Goal: Transaction & Acquisition: Purchase product/service

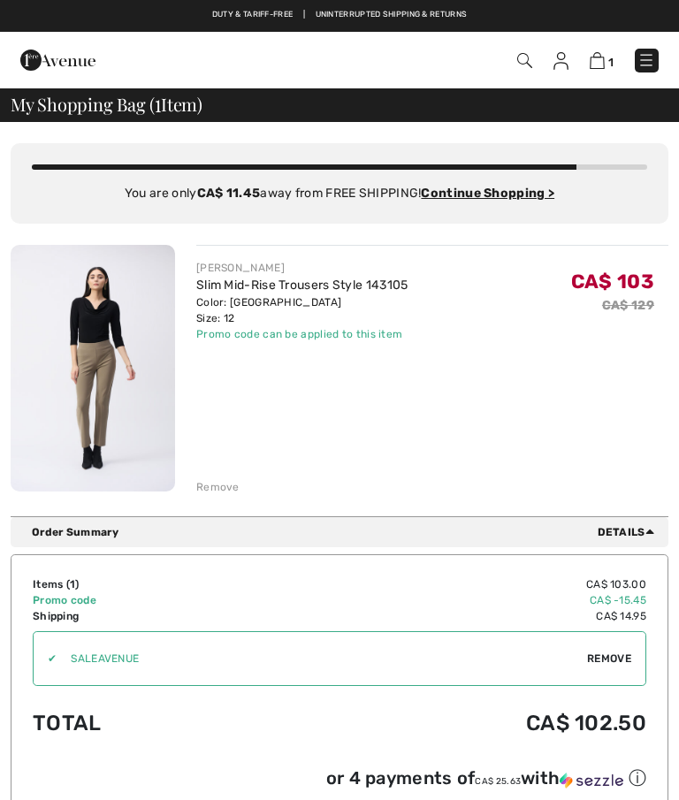
click at [83, 337] on img at bounding box center [93, 368] width 164 height 247
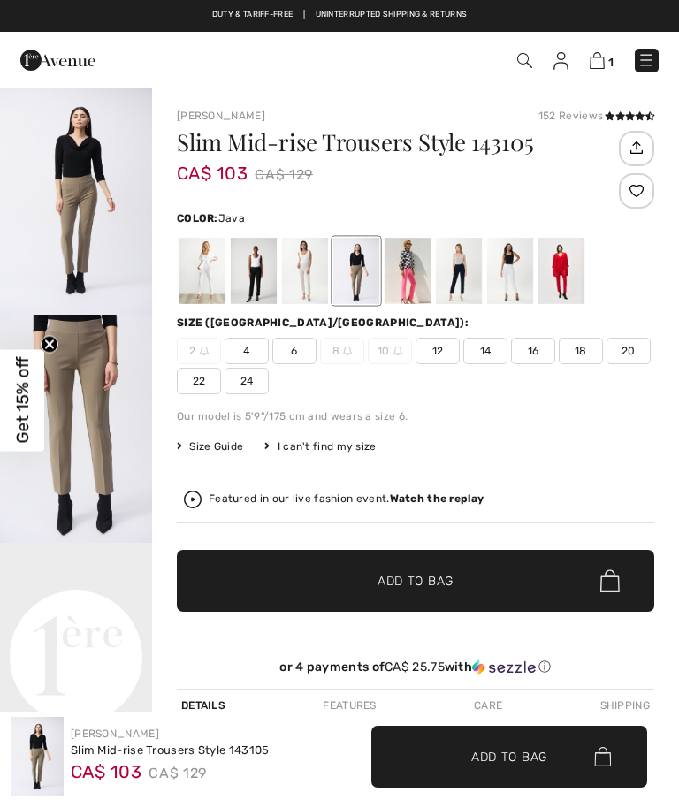
checkbox input "true"
click at [64, 174] on img "1 / 4" at bounding box center [76, 201] width 152 height 228
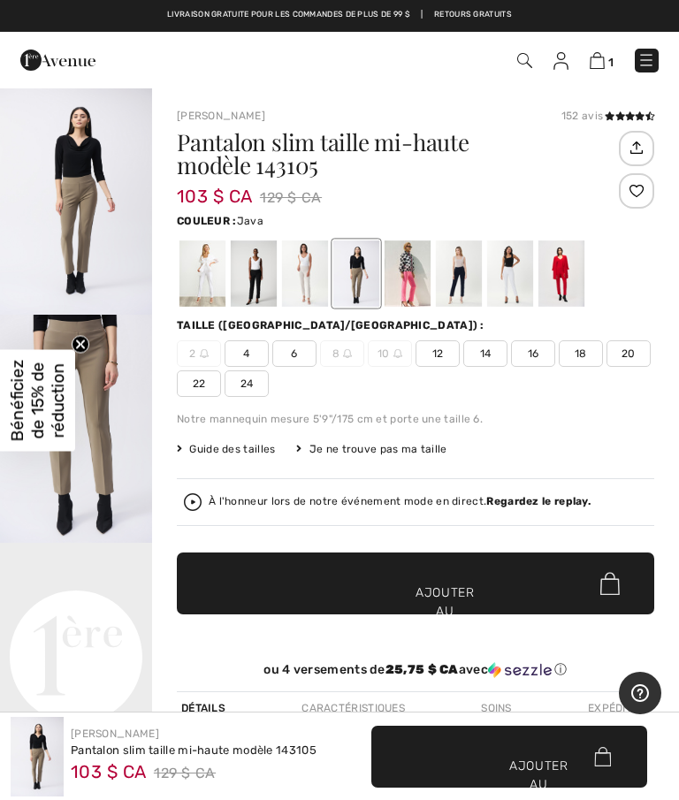
click at [611, 58] on font "1" at bounding box center [610, 62] width 5 height 13
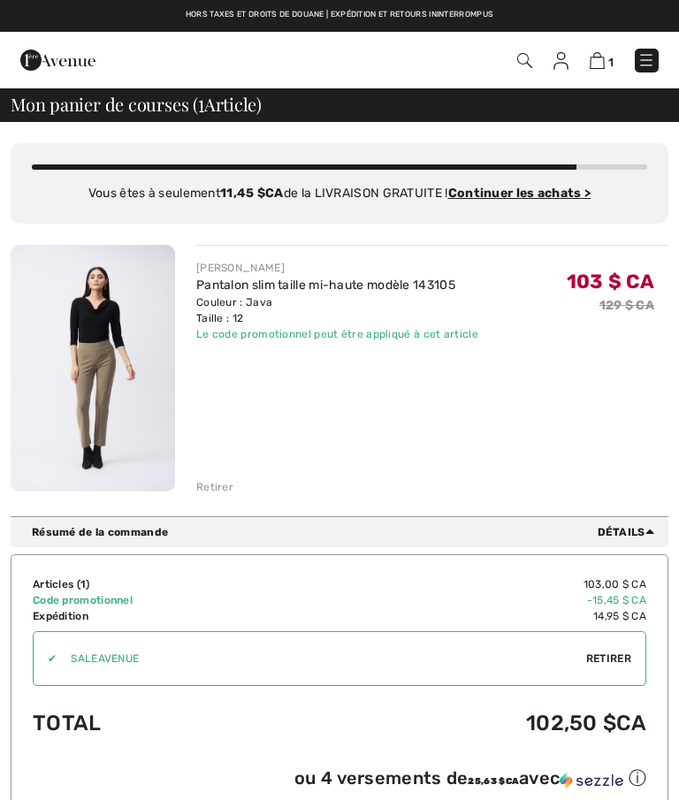
click at [218, 482] on font "Retirer" at bounding box center [214, 487] width 37 height 12
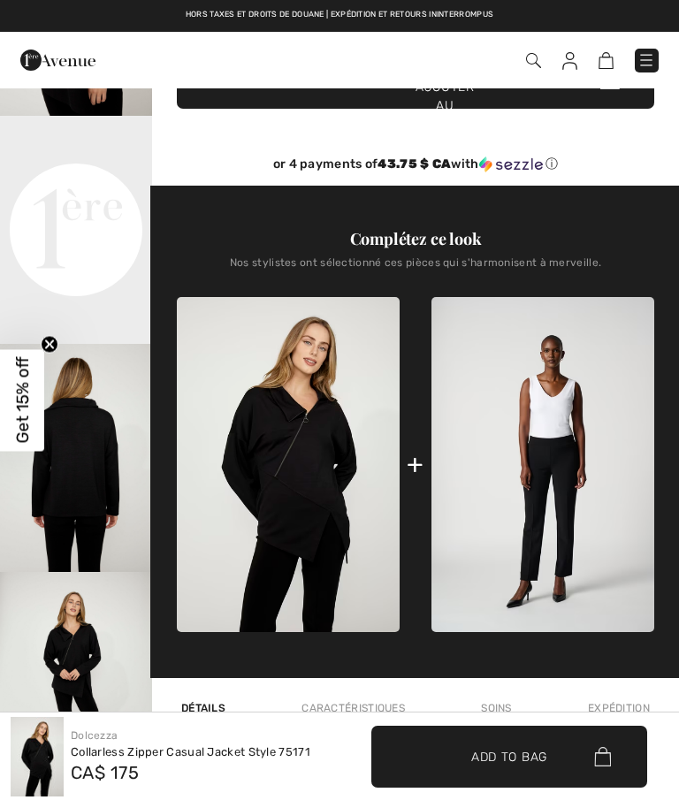
scroll to position [427, 0]
checkbox input "true"
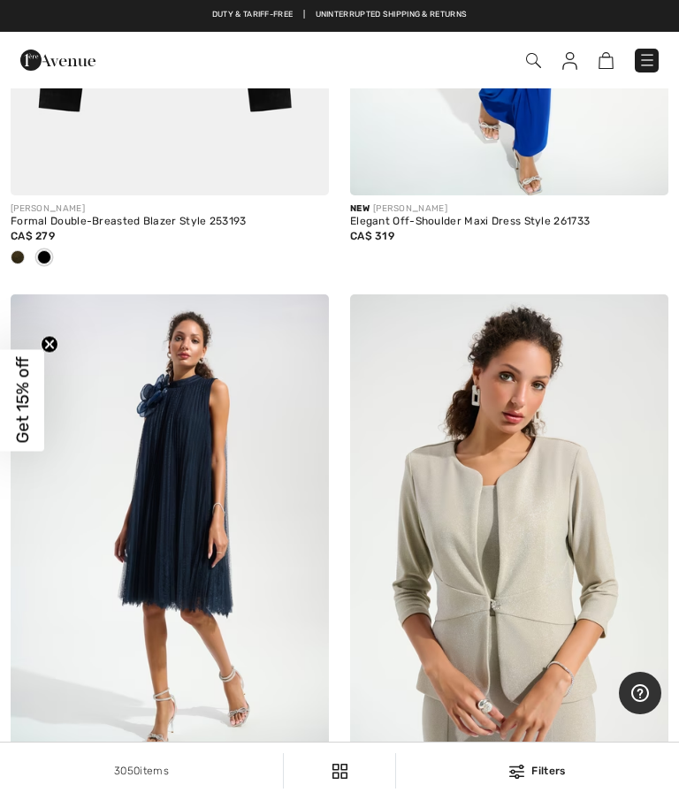
checkbox input "true"
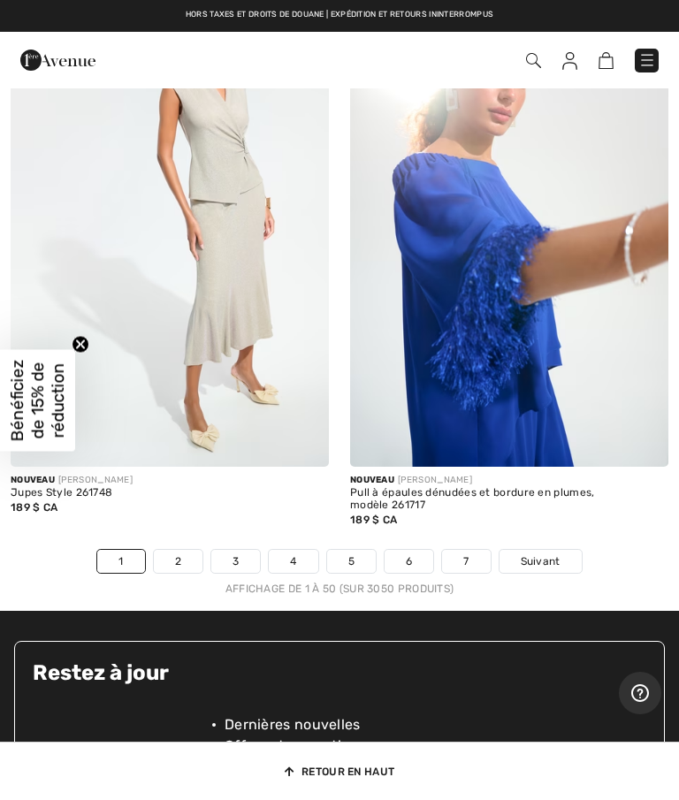
scroll to position [14637, 0]
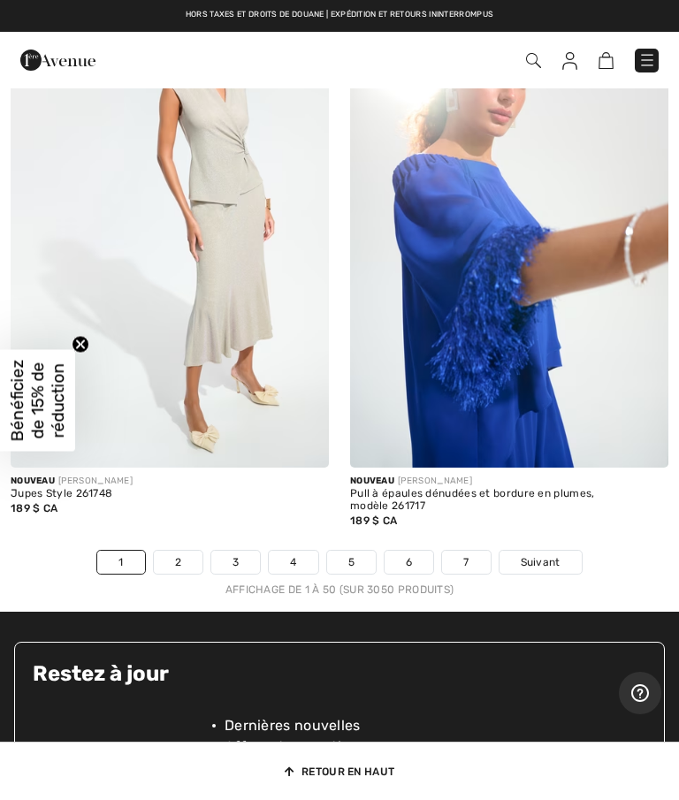
click at [539, 552] on link "Suivant" at bounding box center [541, 562] width 82 height 23
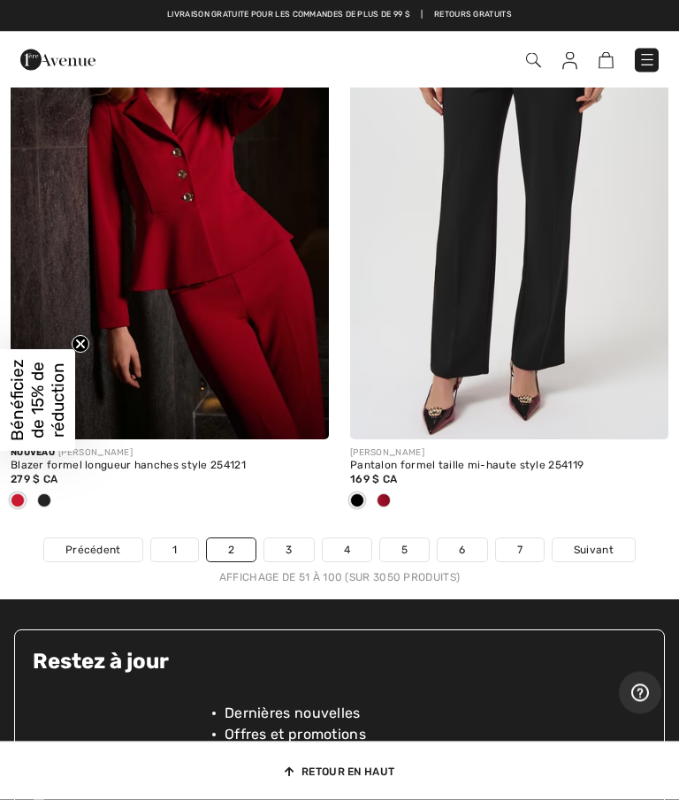
scroll to position [14779, 0]
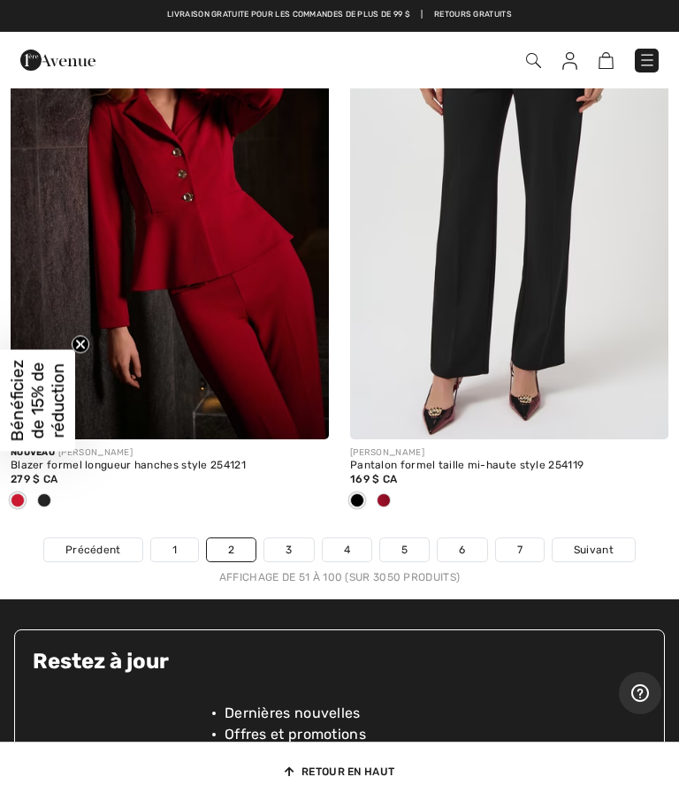
click at [283, 539] on link "3" at bounding box center [288, 550] width 49 height 23
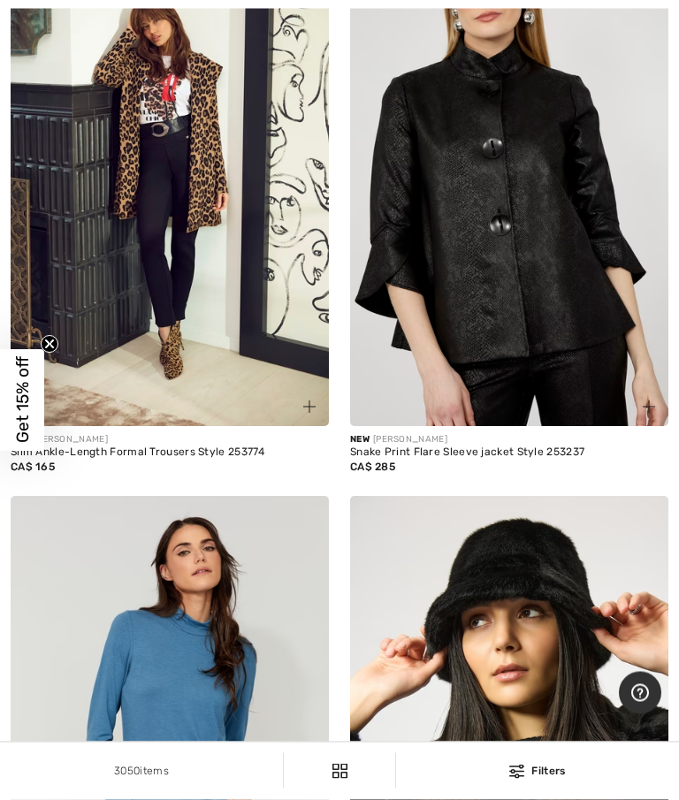
checkbox input "true"
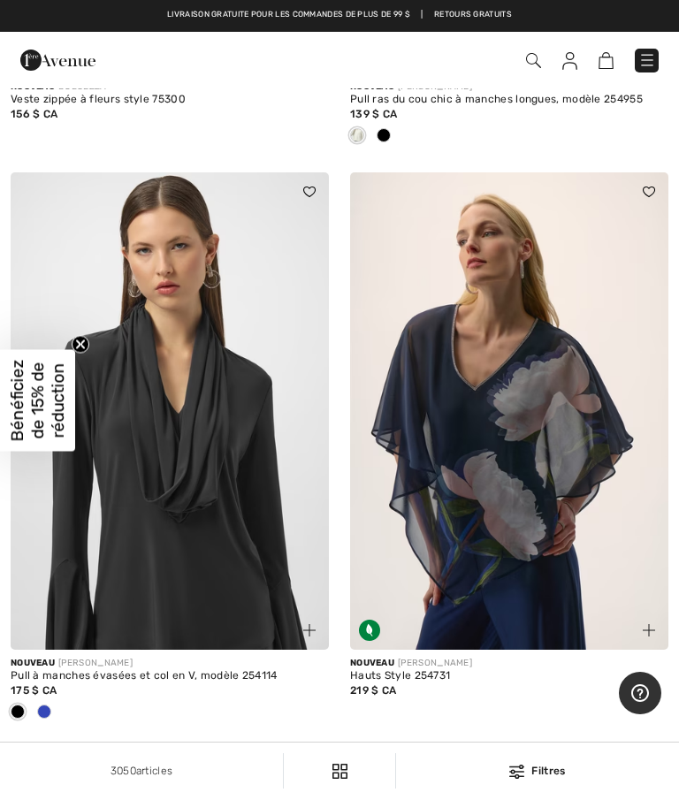
scroll to position [5298, 0]
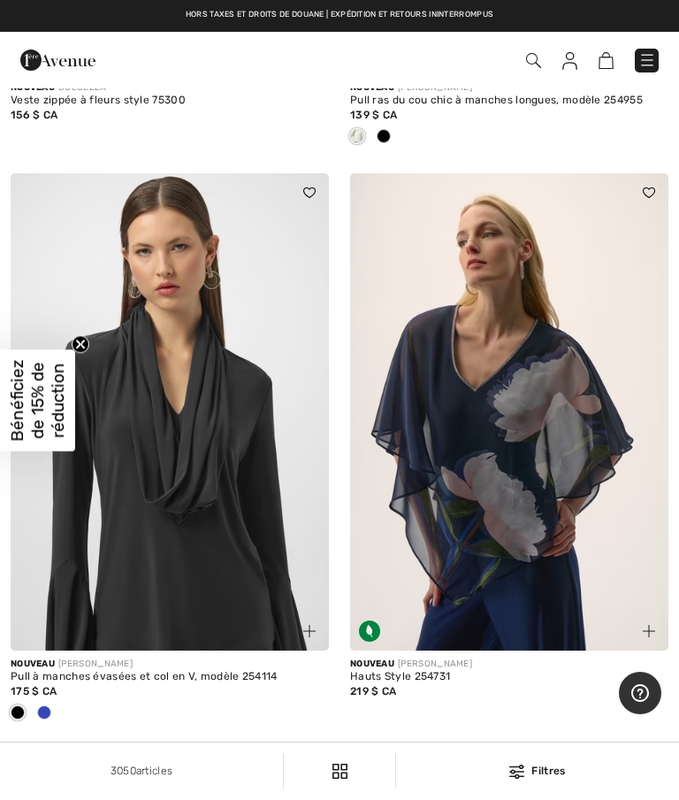
click at [85, 556] on img at bounding box center [170, 412] width 318 height 478
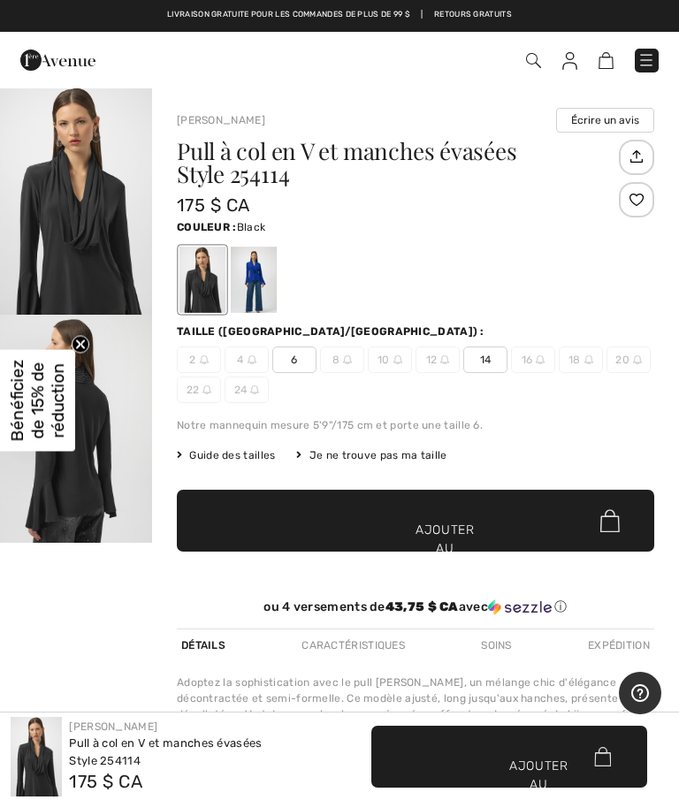
click at [62, 273] on img "1 / 2" at bounding box center [76, 201] width 152 height 228
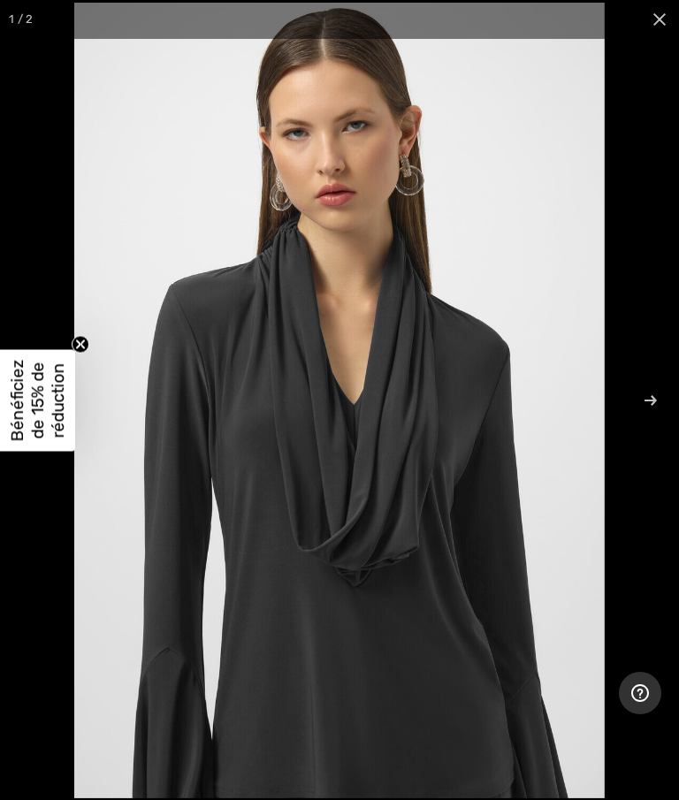
click at [74, 282] on img at bounding box center [339, 401] width 531 height 796
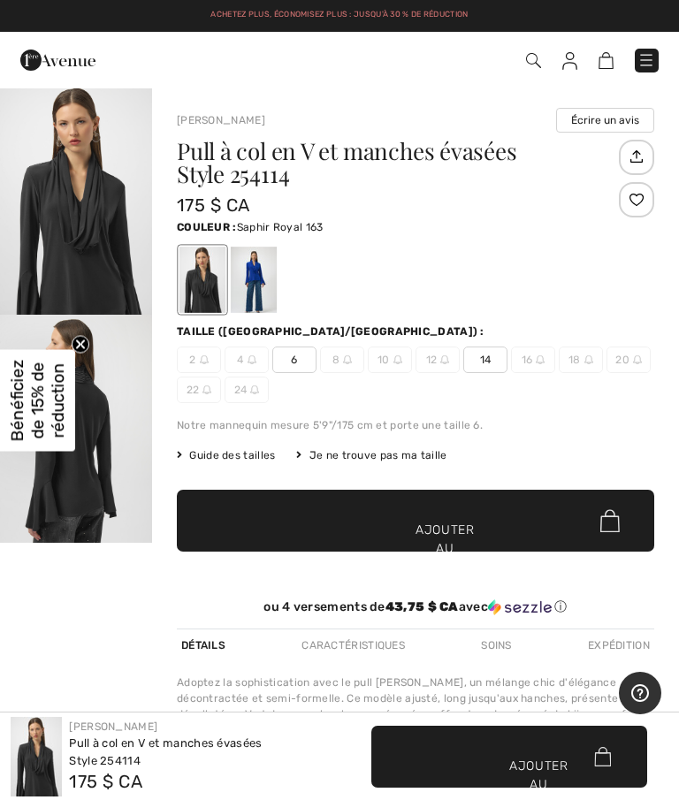
click at [252, 284] on div at bounding box center [254, 280] width 46 height 66
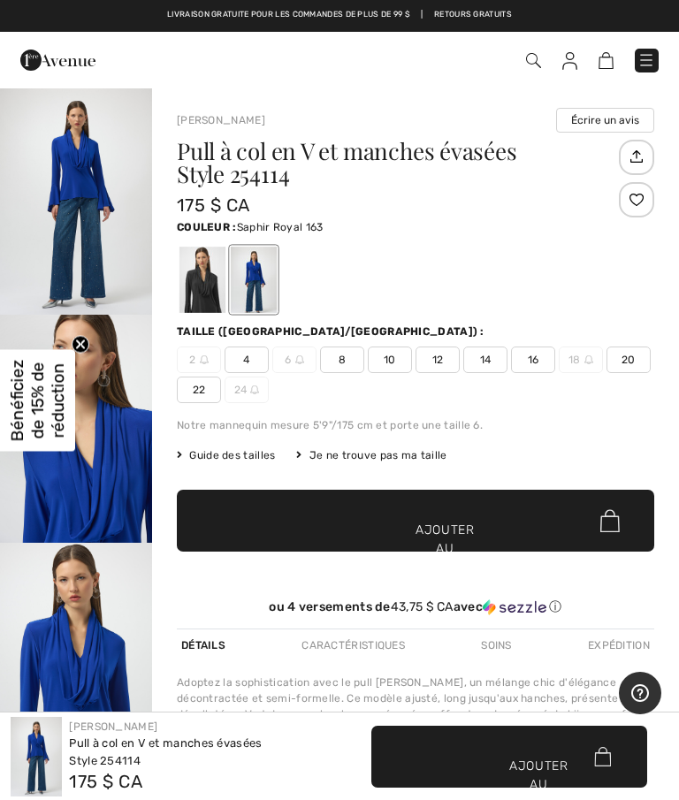
click at [65, 168] on img "1 / 8" at bounding box center [76, 201] width 152 height 228
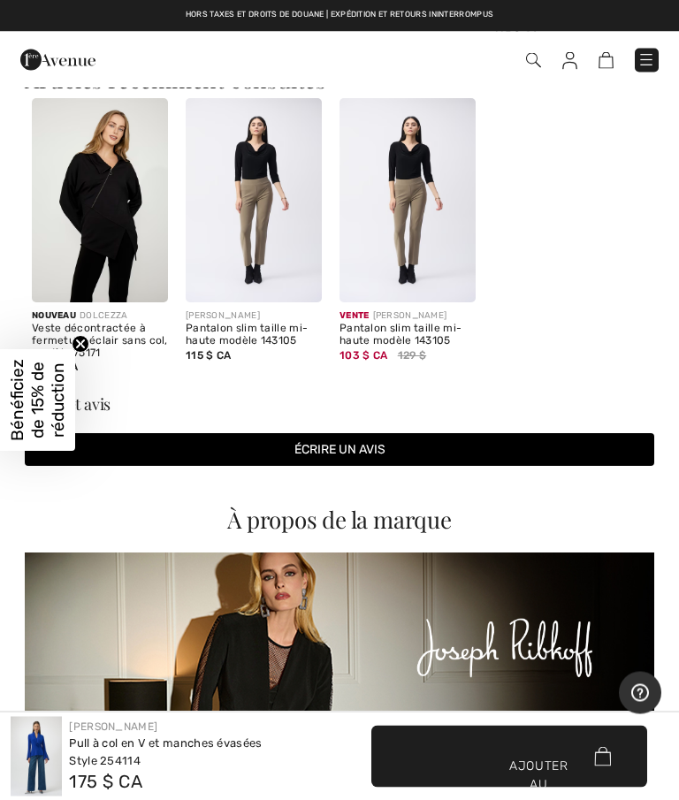
scroll to position [1600, 0]
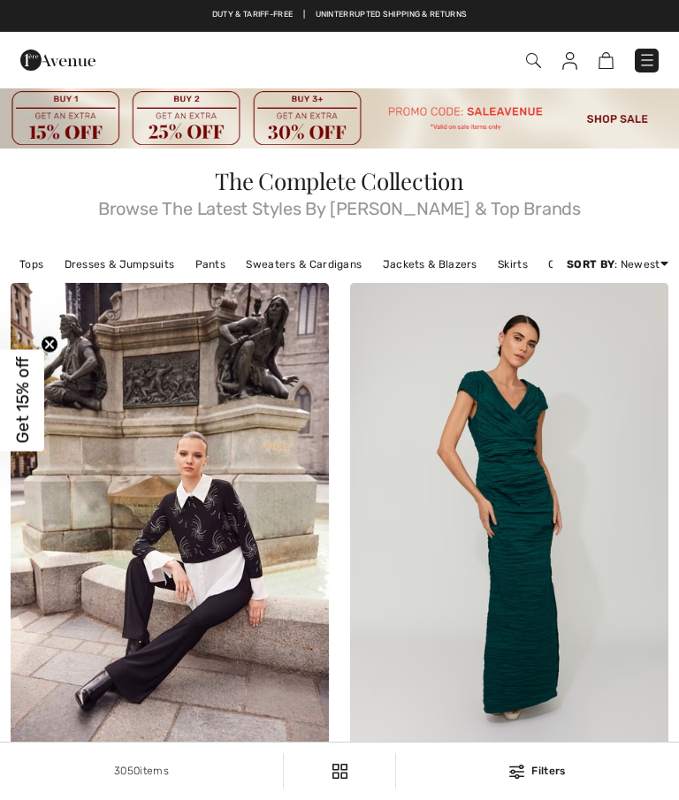
checkbox input "true"
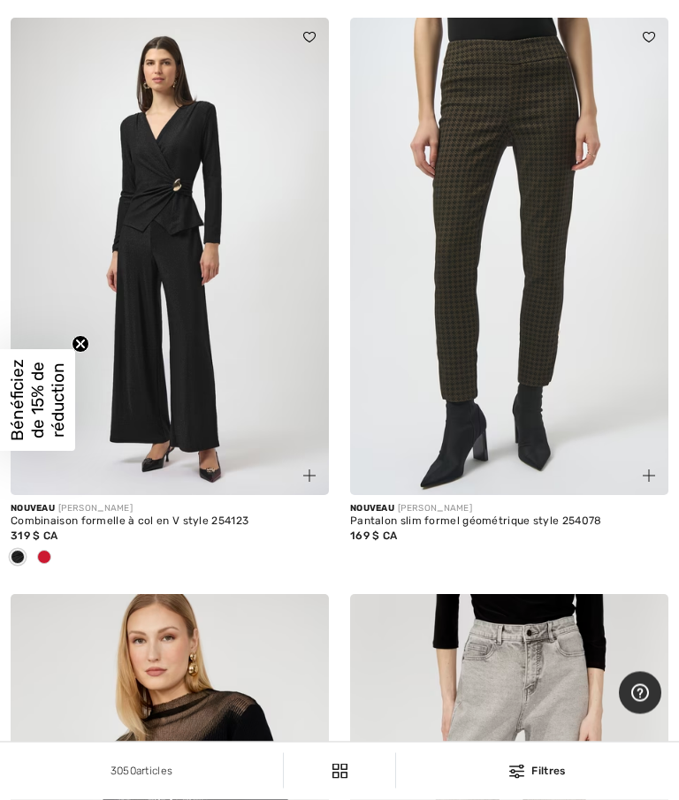
scroll to position [12791, 0]
